Goal: Transaction & Acquisition: Download file/media

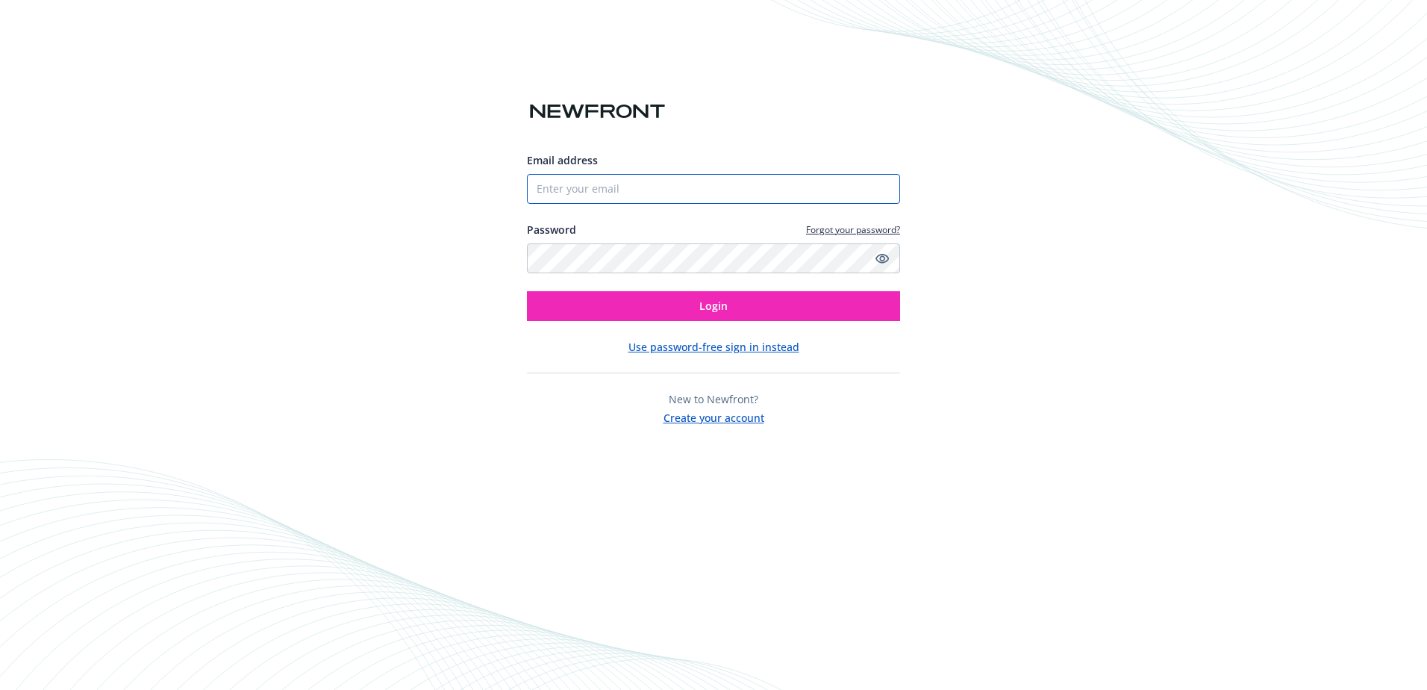
type input "[EMAIL_ADDRESS][DOMAIN_NAME]"
click at [779, 310] on button "Login" at bounding box center [713, 306] width 373 height 30
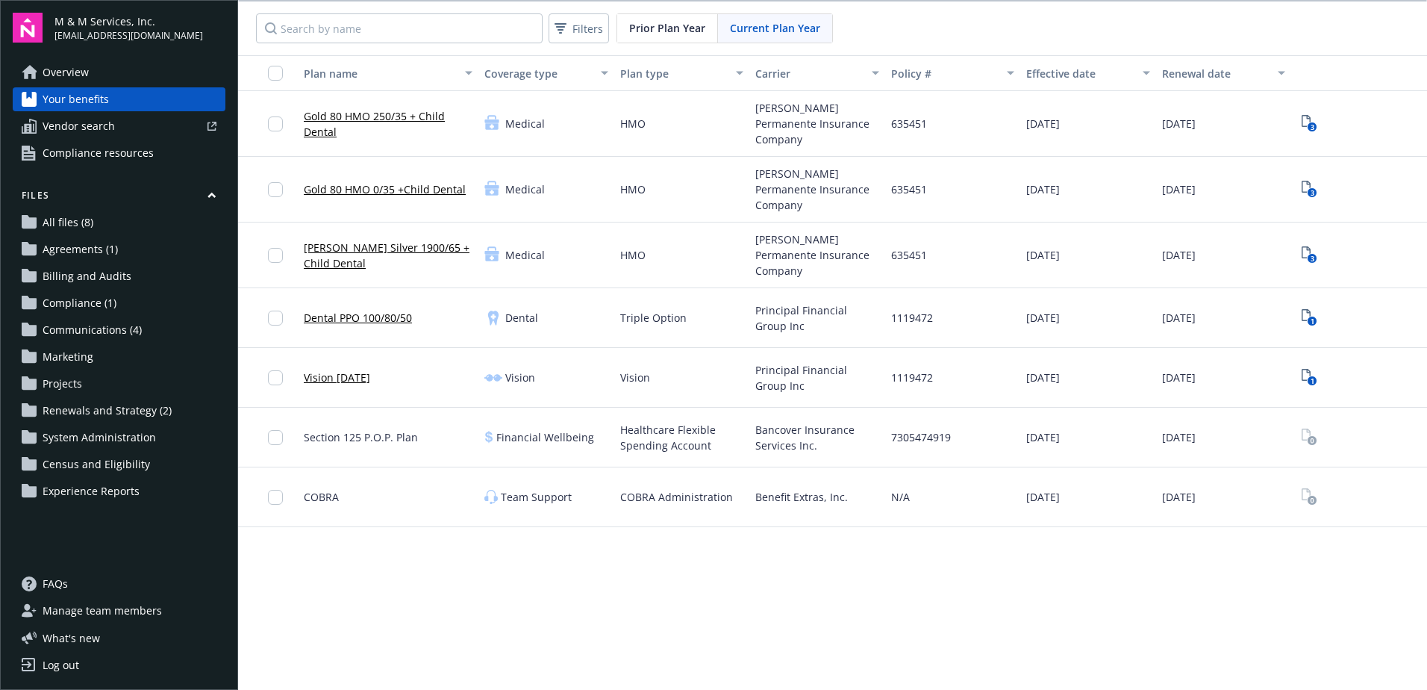
click at [106, 233] on link "All files (8)" at bounding box center [119, 222] width 213 height 24
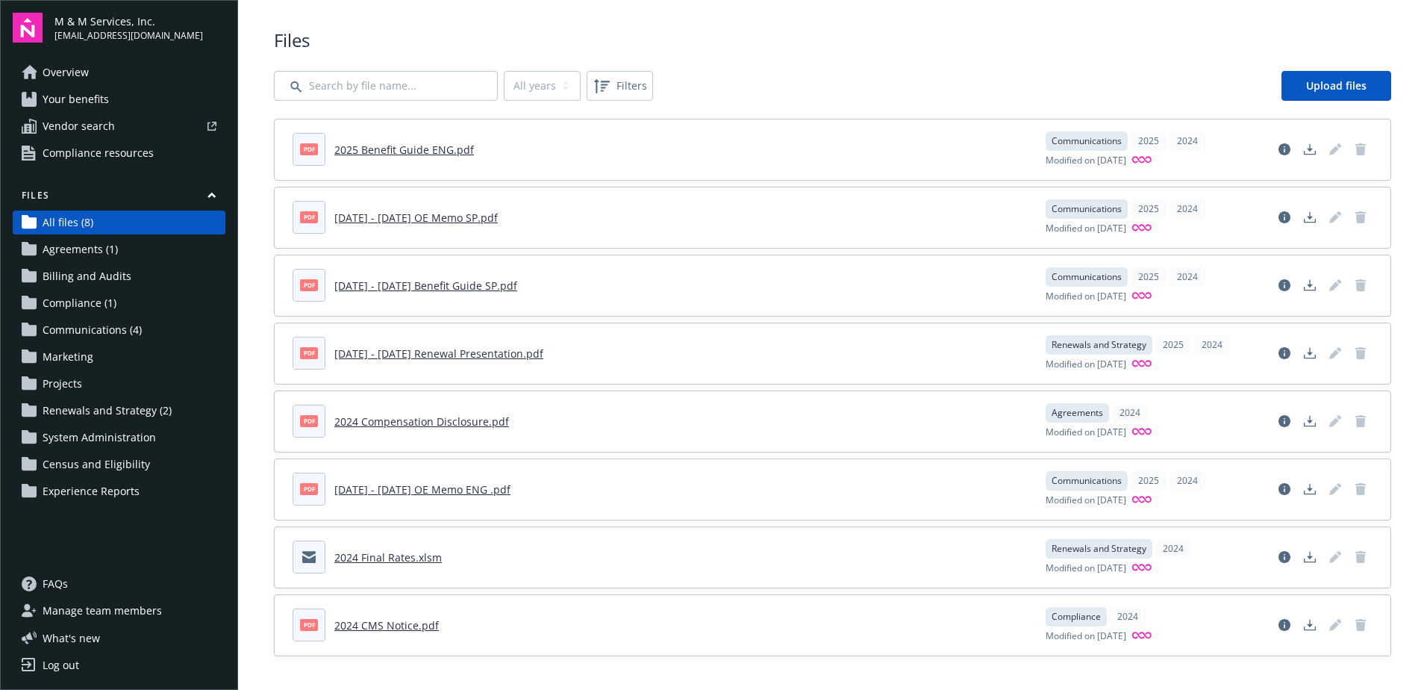
scroll to position [10, 0]
click at [83, 409] on span "Renewals and Strategy (2)" at bounding box center [107, 411] width 129 height 24
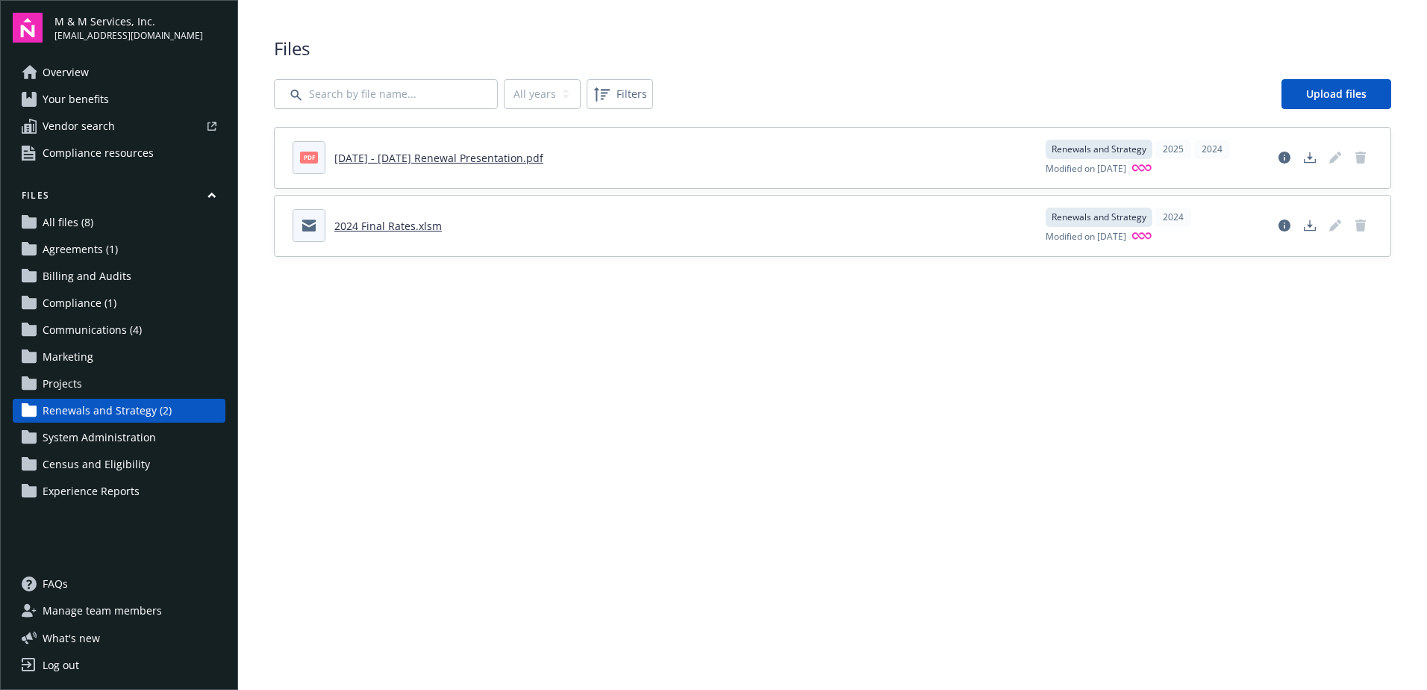
click at [93, 334] on span "Communications (4)" at bounding box center [92, 330] width 99 height 24
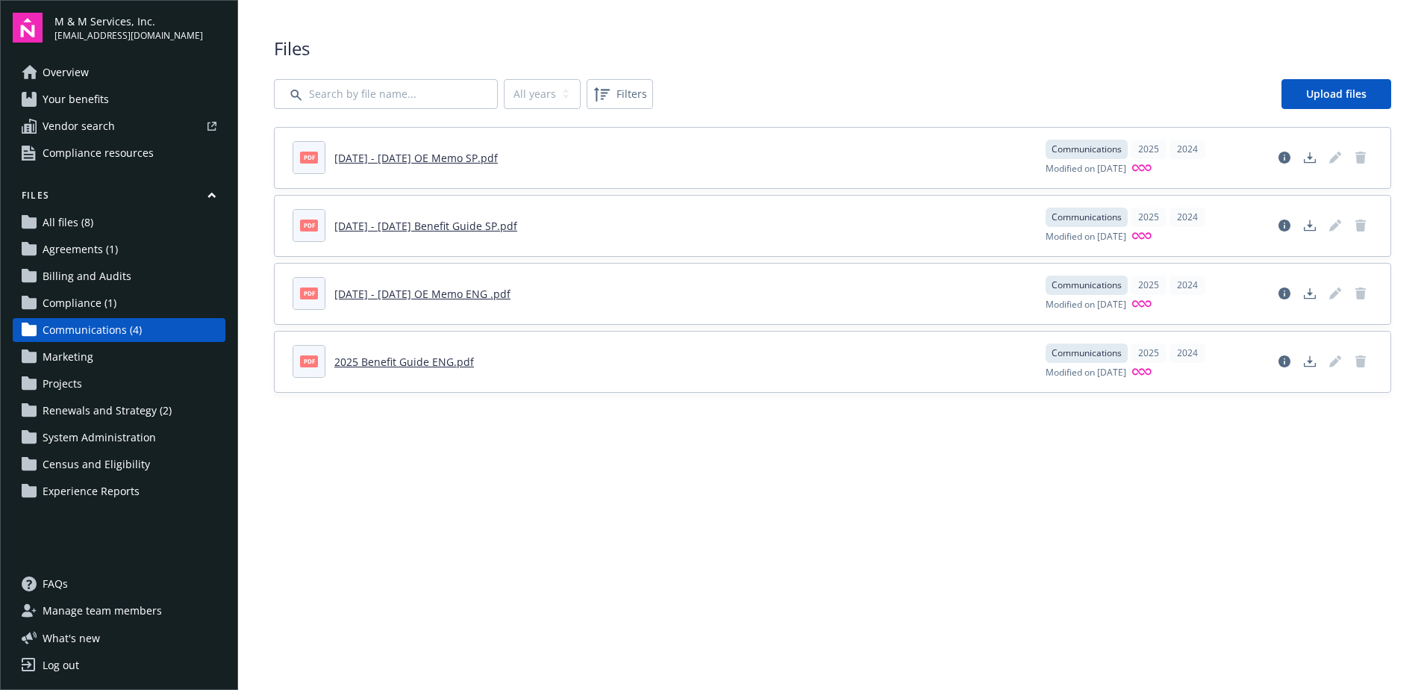
click at [82, 298] on span "Compliance (1)" at bounding box center [80, 303] width 74 height 24
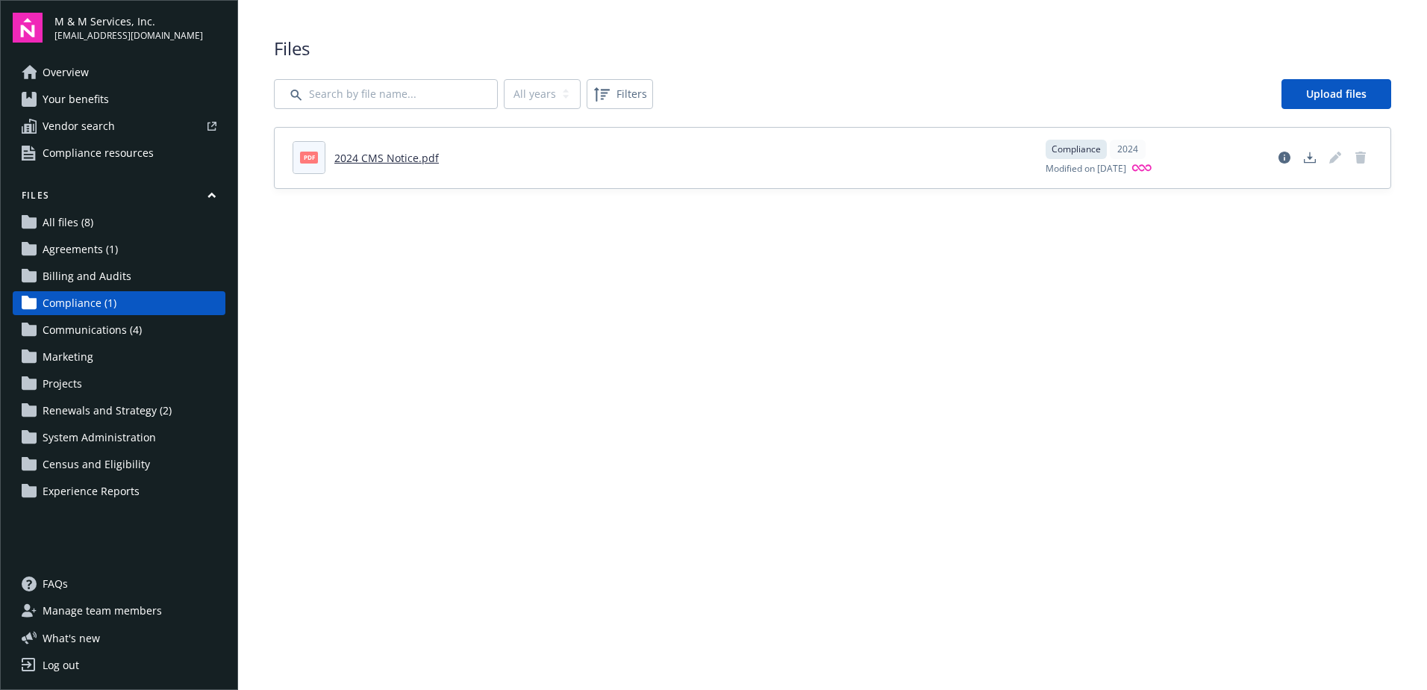
click at [81, 287] on span "Billing and Audits" at bounding box center [87, 276] width 89 height 24
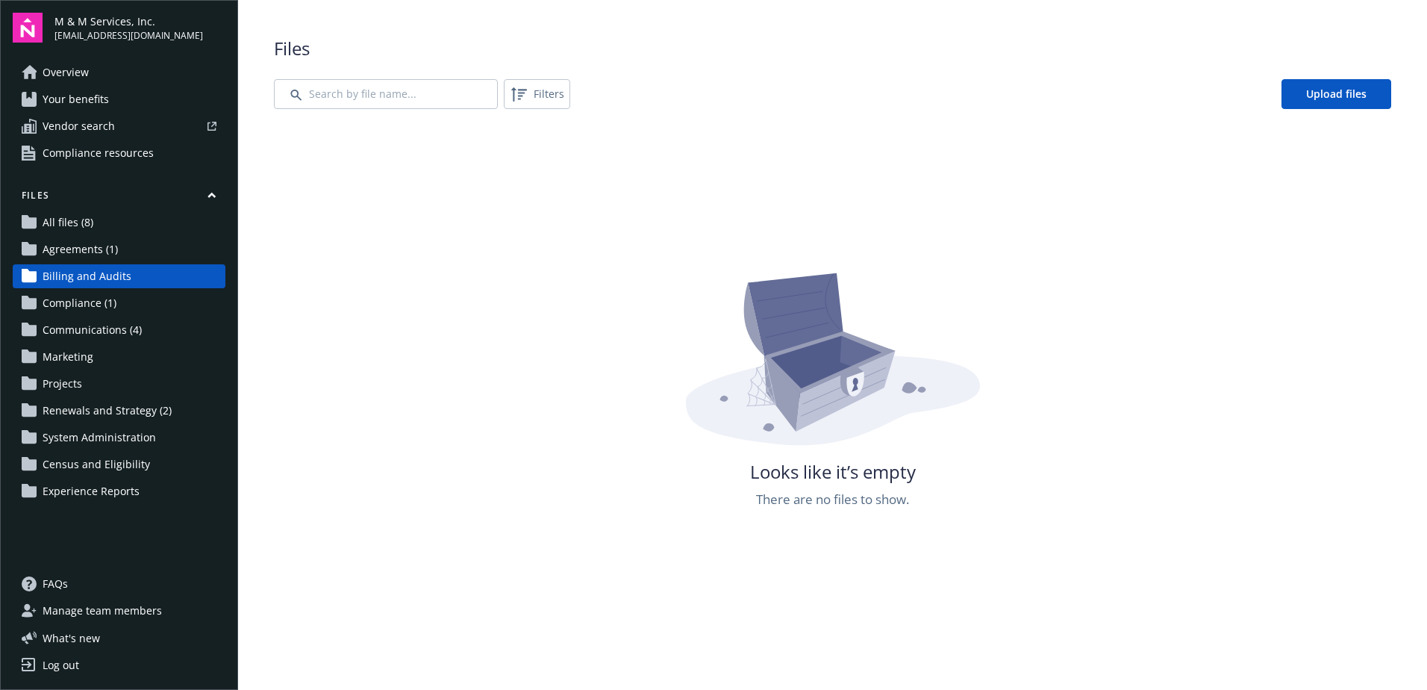
click at [87, 248] on span "Agreements (1)" at bounding box center [80, 249] width 75 height 24
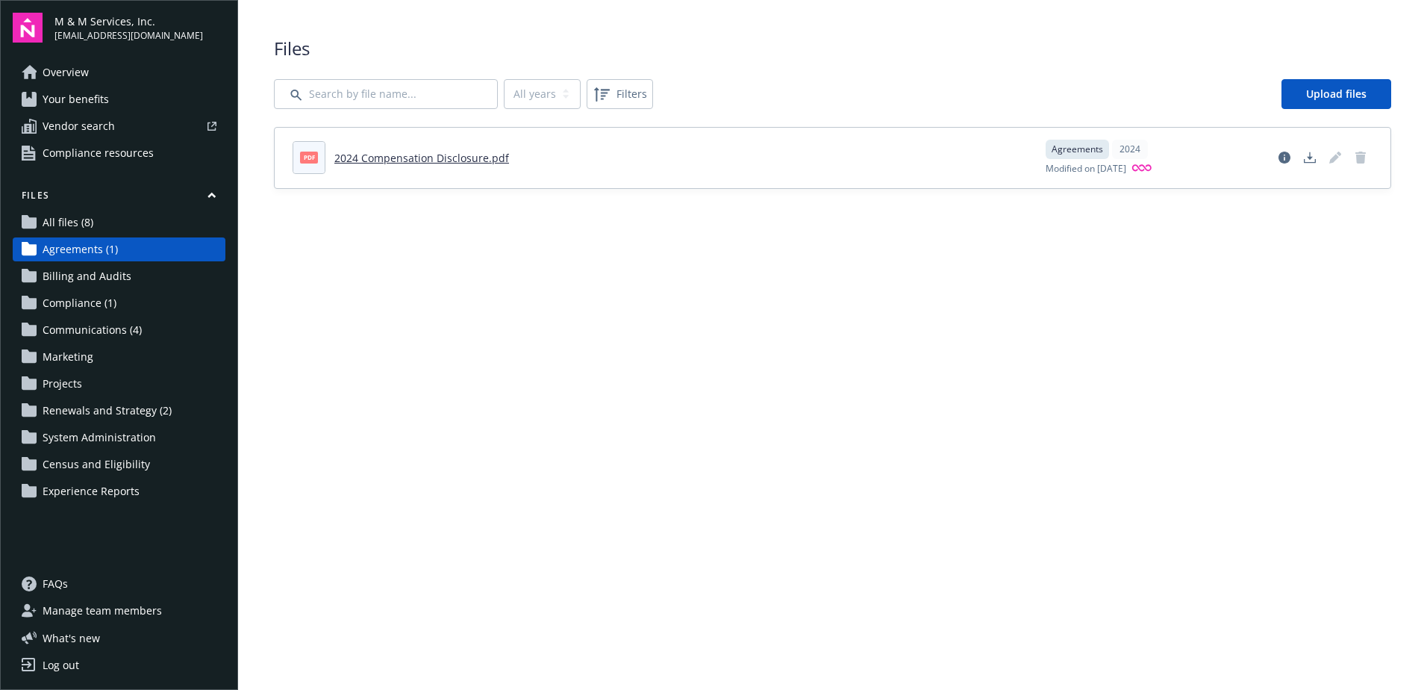
click at [50, 217] on span "All files (8)" at bounding box center [68, 222] width 51 height 24
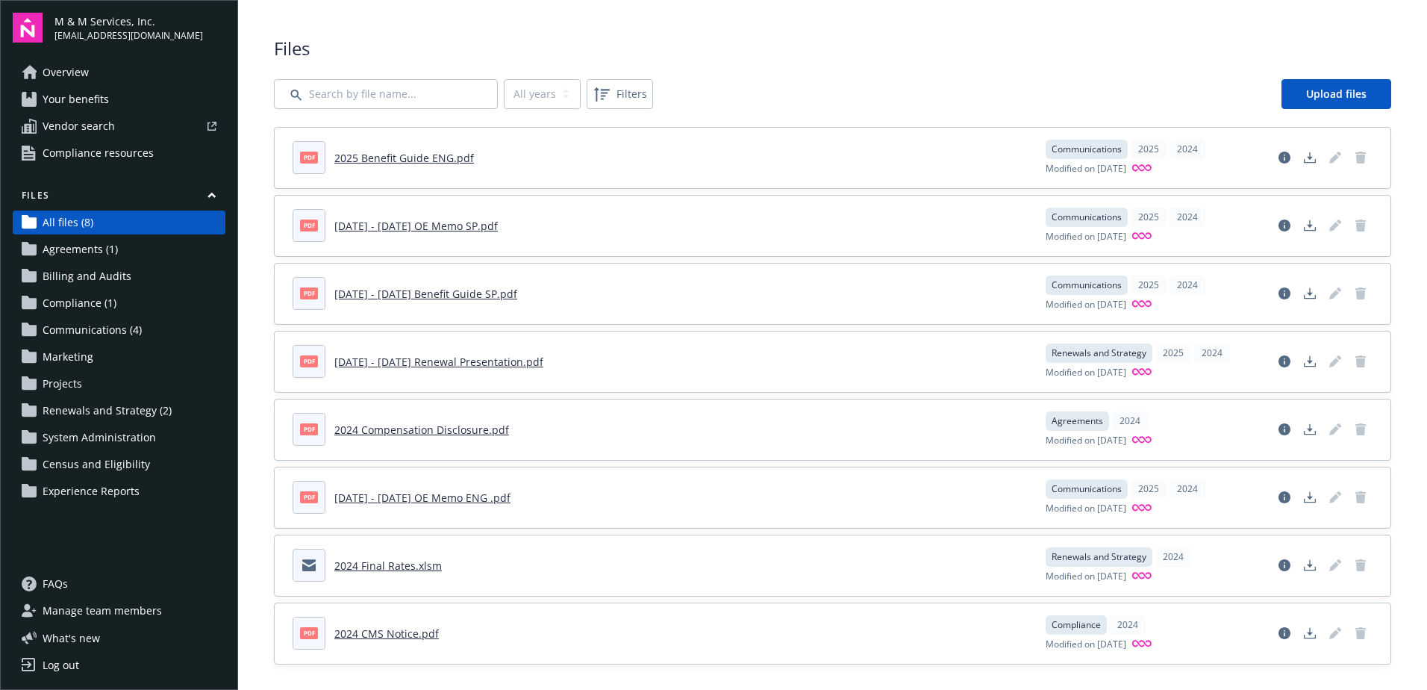
click at [376, 155] on link "2025 Benefit Guide ENG.pdf" at bounding box center [404, 158] width 140 height 14
click at [46, 388] on span "Projects" at bounding box center [63, 384] width 40 height 24
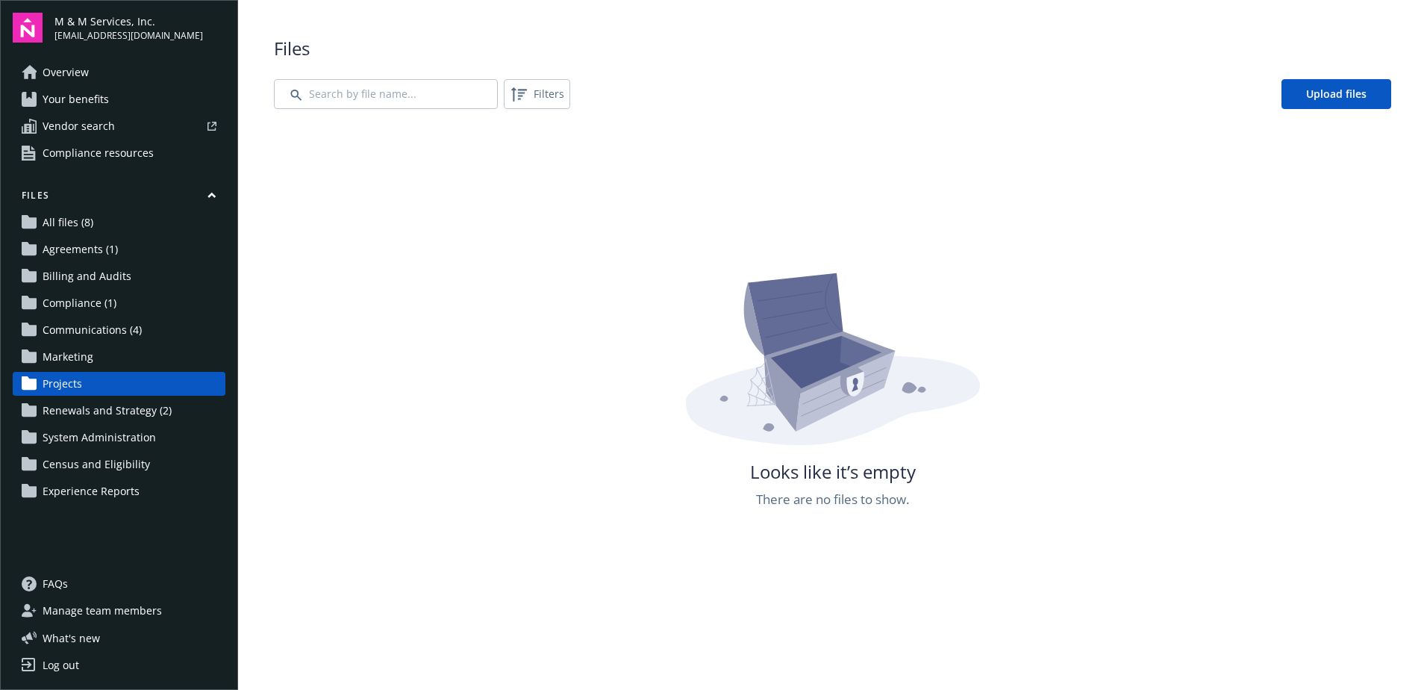
click at [75, 352] on span "Marketing" at bounding box center [68, 357] width 51 height 24
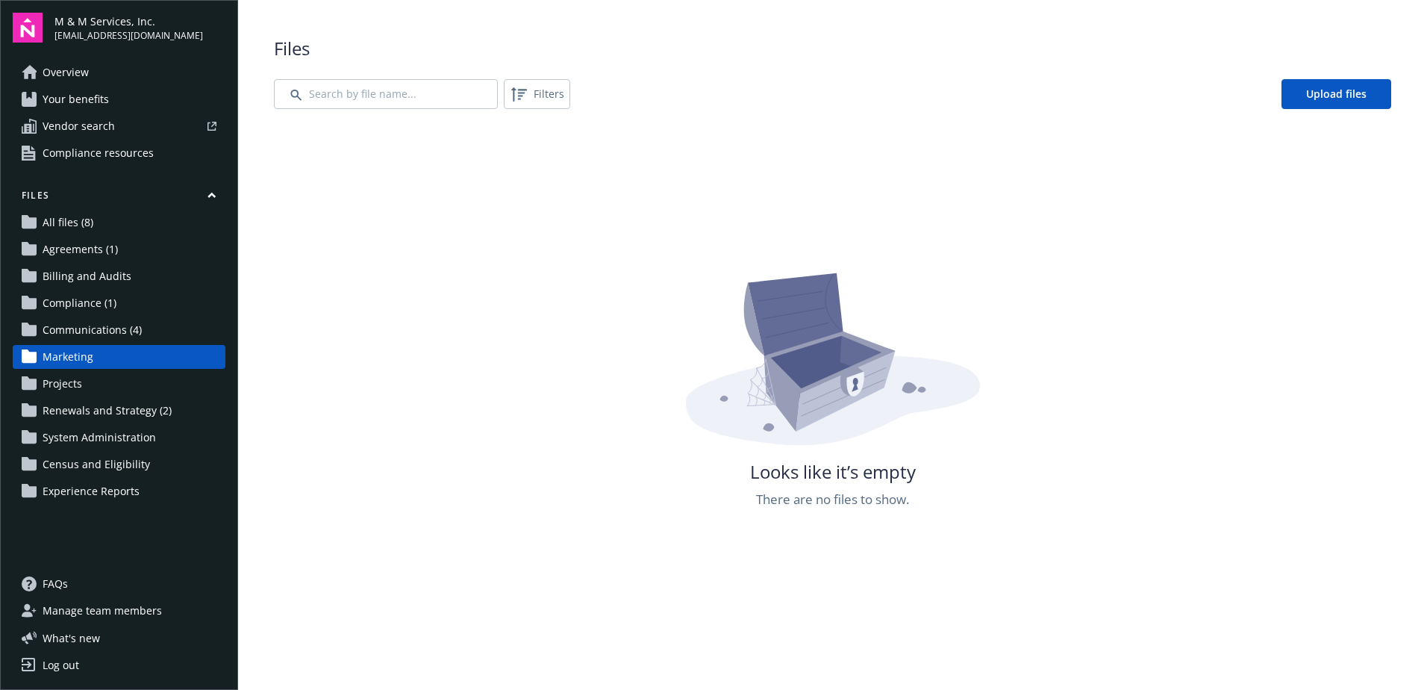
click at [81, 216] on span "All files (8)" at bounding box center [68, 222] width 51 height 24
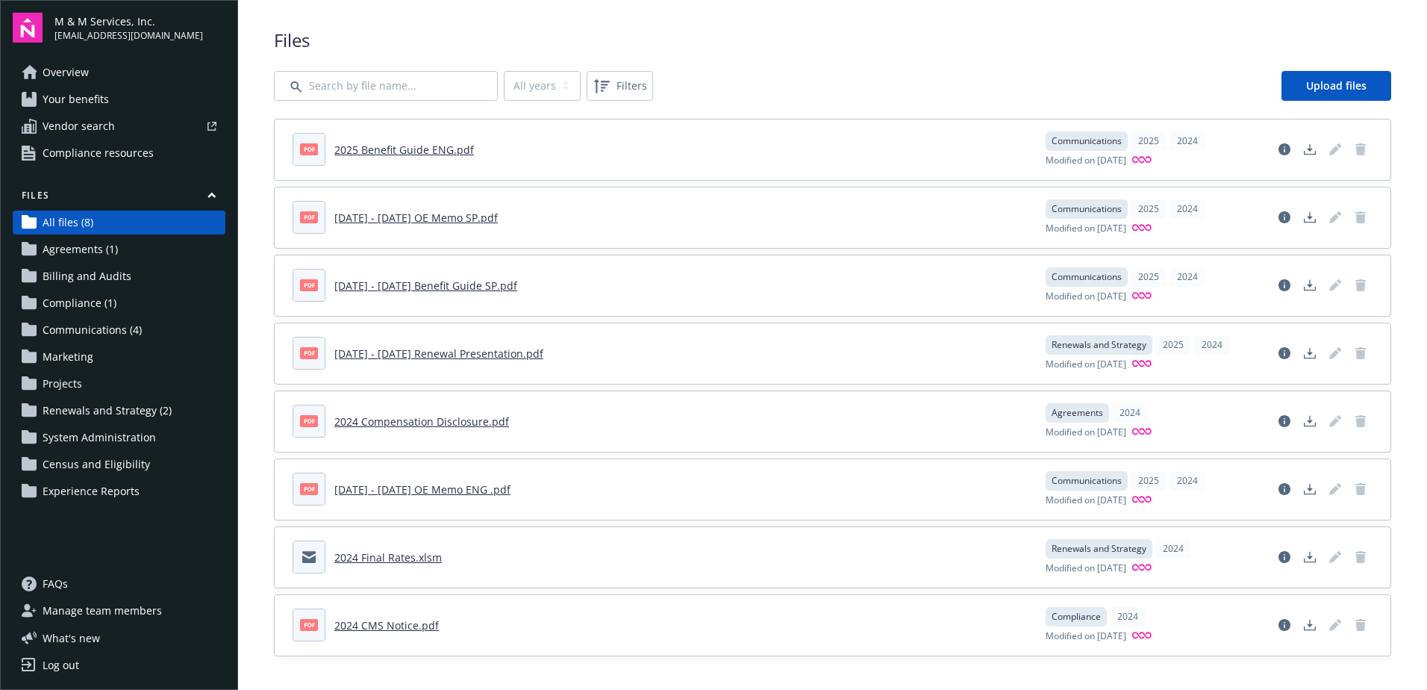
scroll to position [10, 0]
click at [60, 69] on span "Overview" at bounding box center [66, 72] width 46 height 24
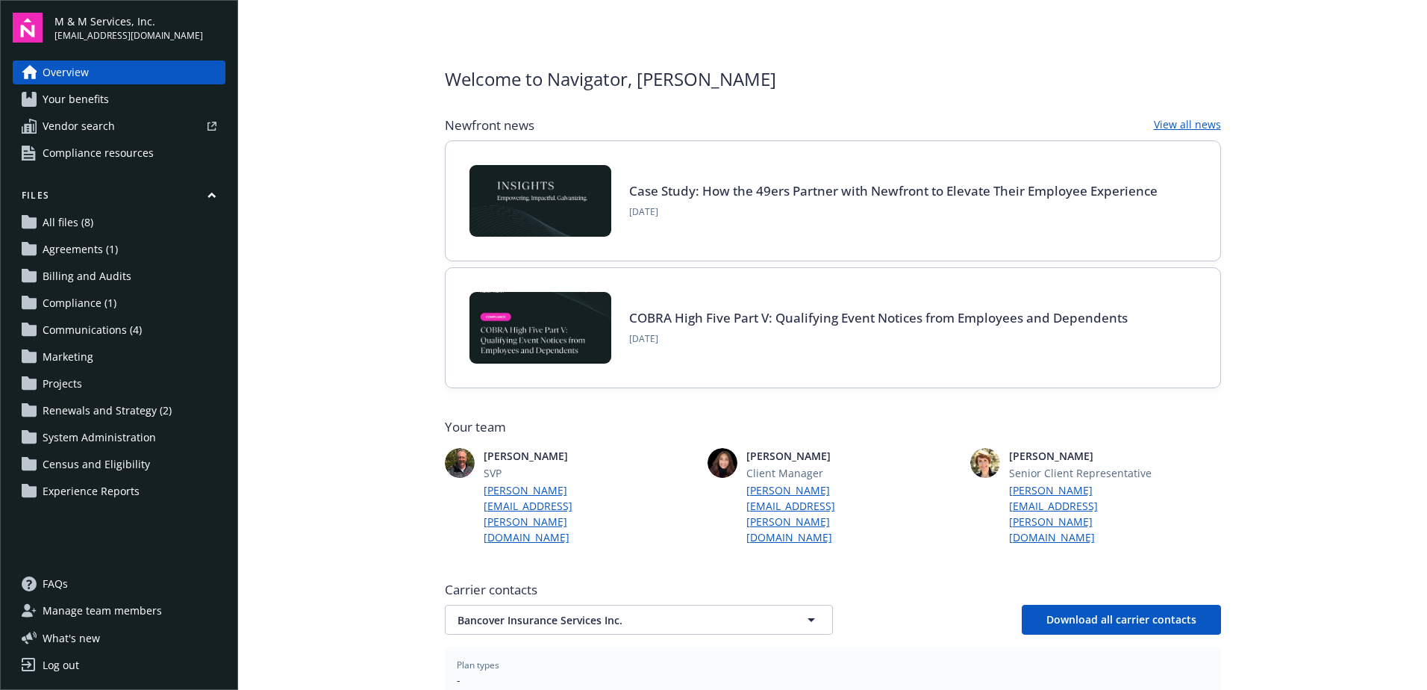
click at [66, 98] on span "Your benefits" at bounding box center [76, 99] width 66 height 24
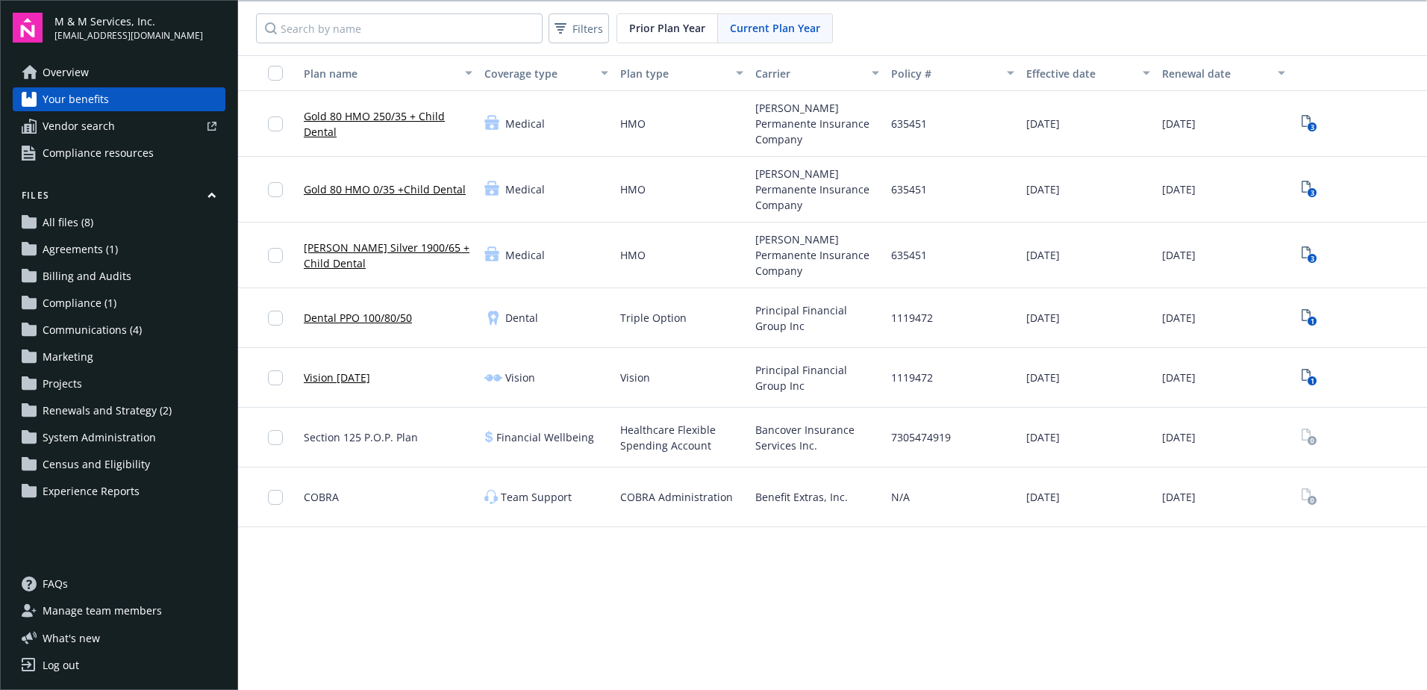
click at [371, 310] on link "Dental PPO 100/80/50" at bounding box center [358, 318] width 108 height 16
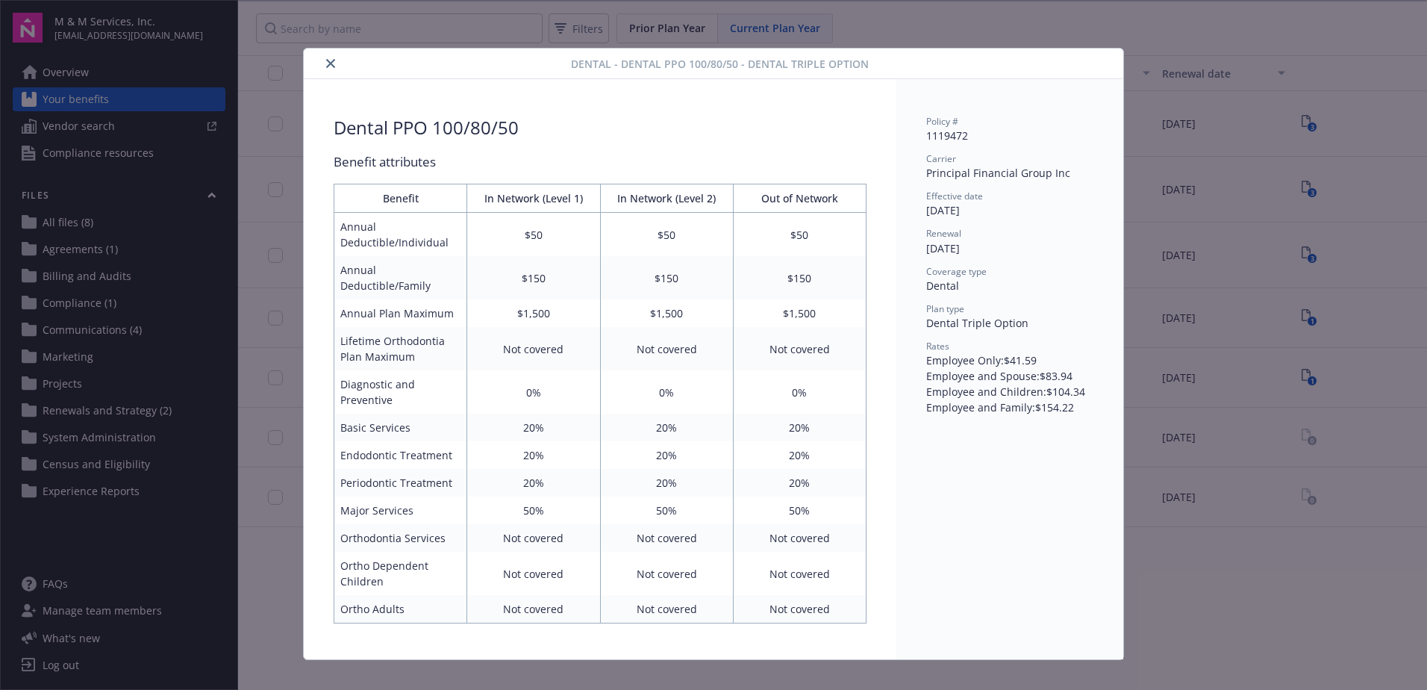
click at [328, 71] on button "close" at bounding box center [331, 63] width 18 height 18
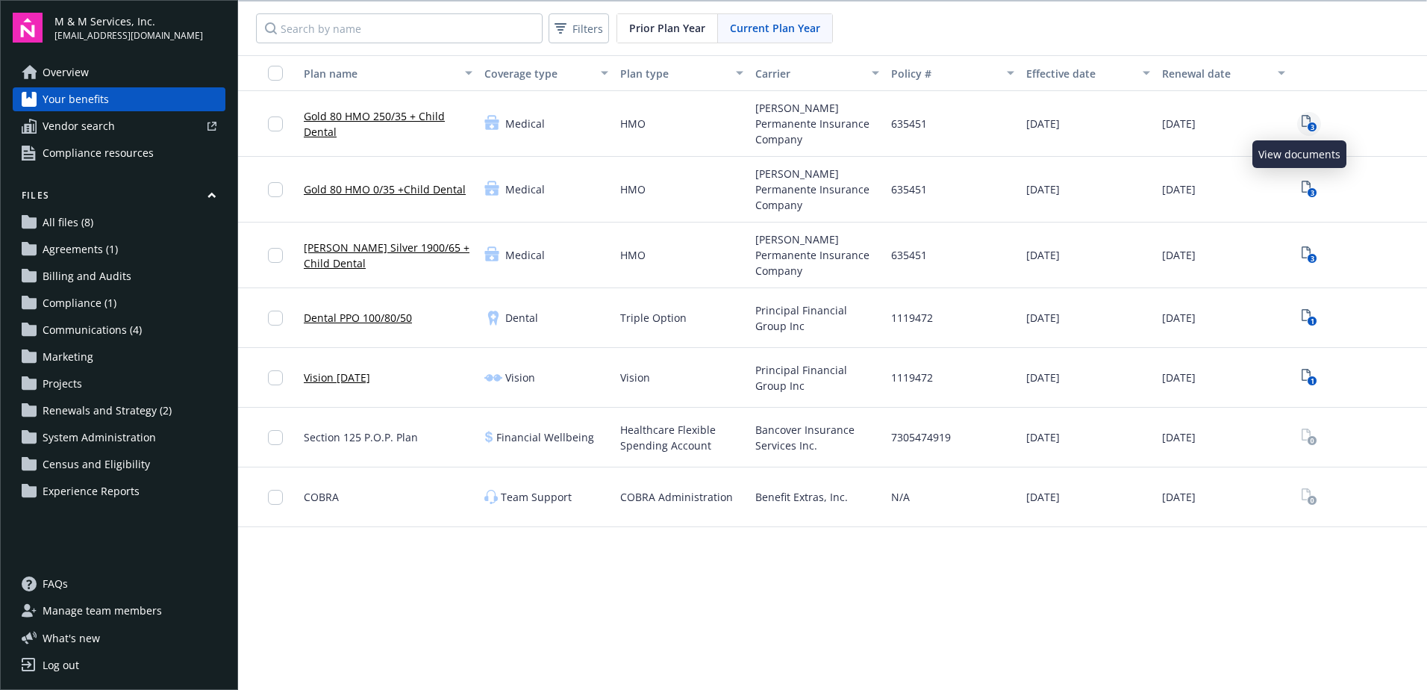
click at [1302, 116] on icon "View Plan Documents" at bounding box center [1306, 121] width 9 height 12
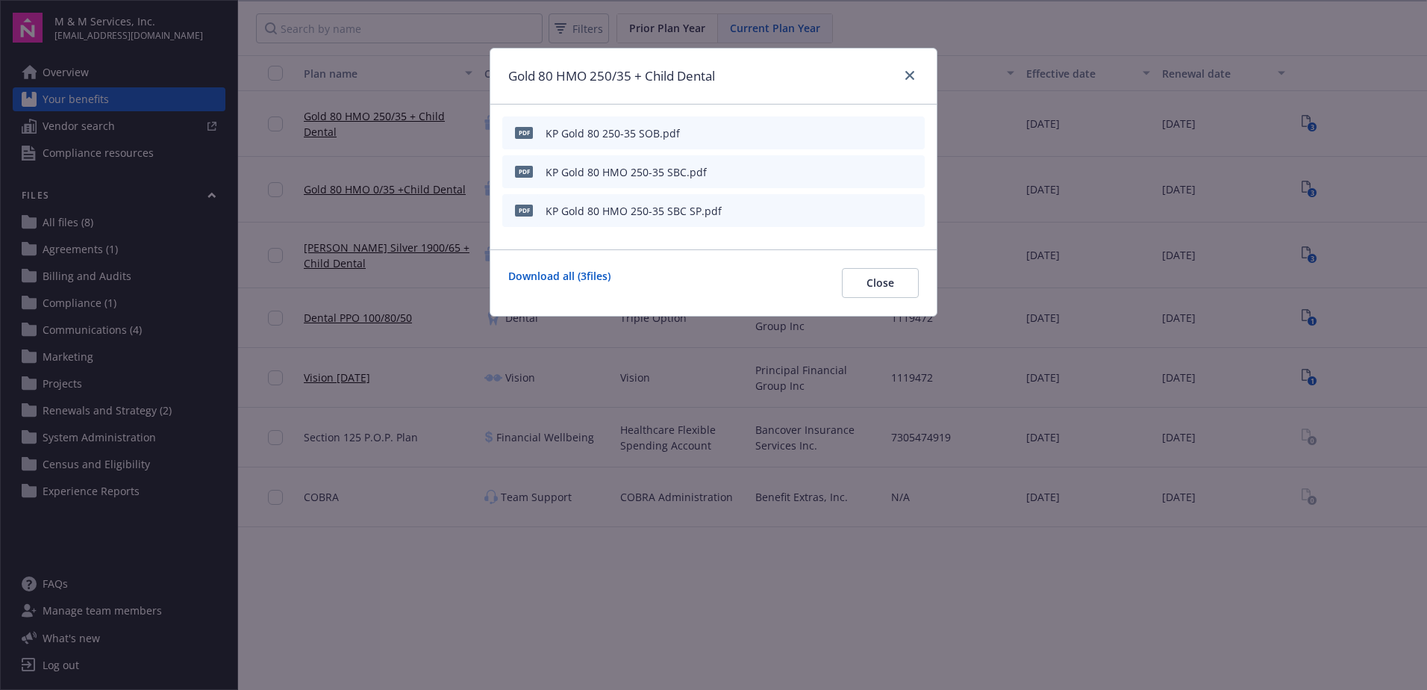
click at [890, 131] on icon "download file" at bounding box center [886, 132] width 12 height 12
click at [887, 173] on icon "download file" at bounding box center [886, 171] width 12 height 12
